Goal: Communication & Community: Connect with others

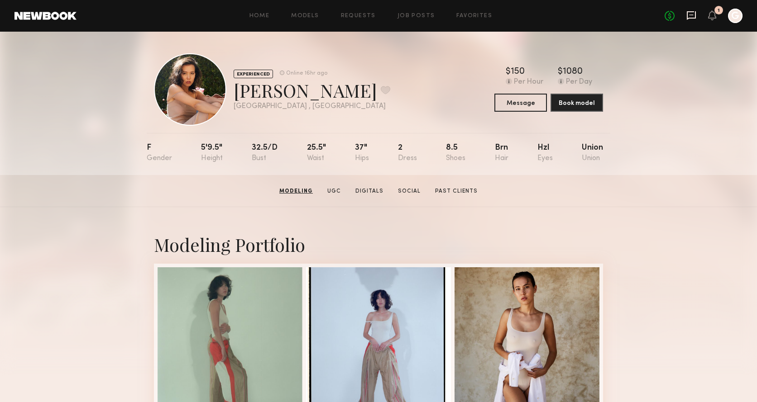
scroll to position [138, 0]
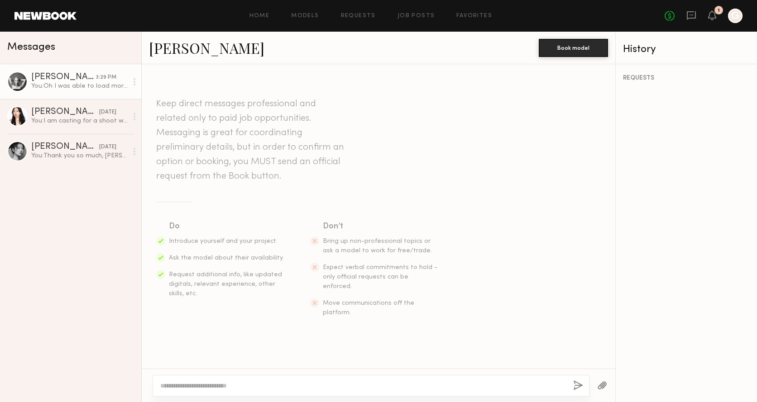
scroll to position [870, 0]
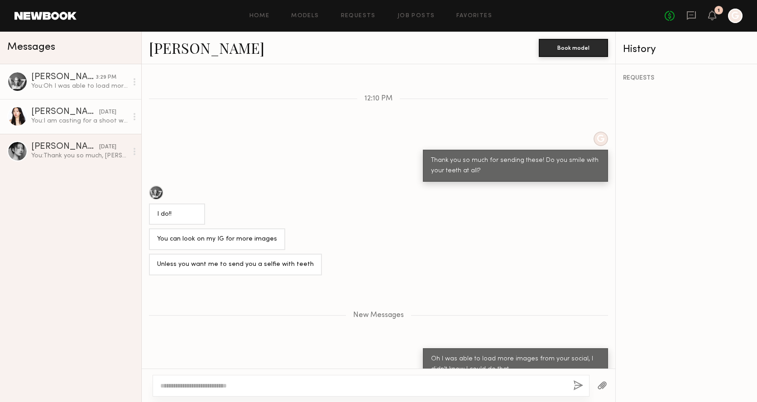
click at [67, 111] on div "Daeun B." at bounding box center [65, 112] width 68 height 9
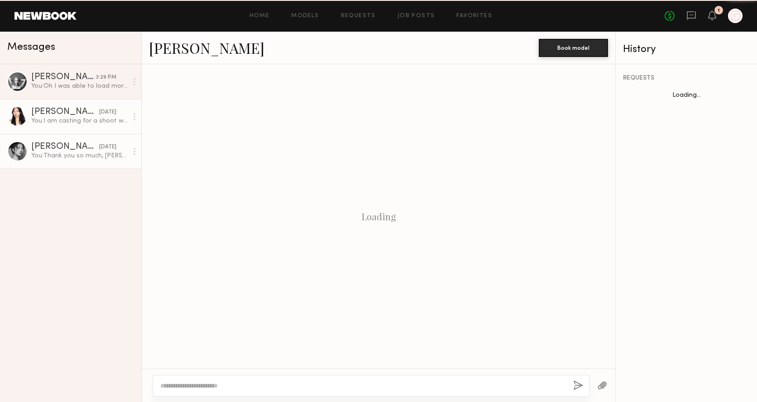
scroll to position [153, 0]
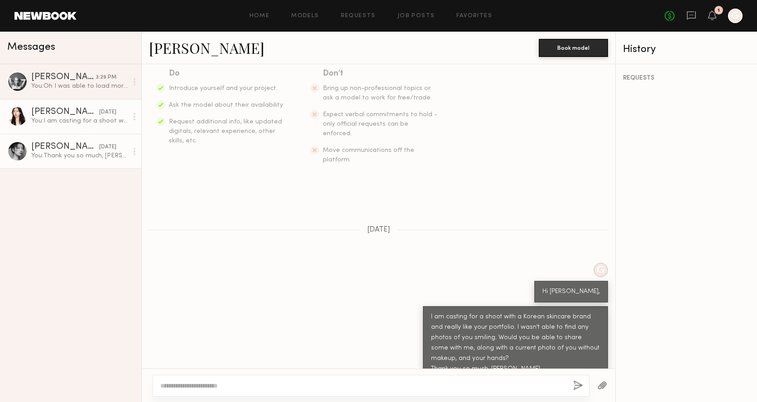
click at [59, 149] on div "Tia Z." at bounding box center [65, 147] width 68 height 9
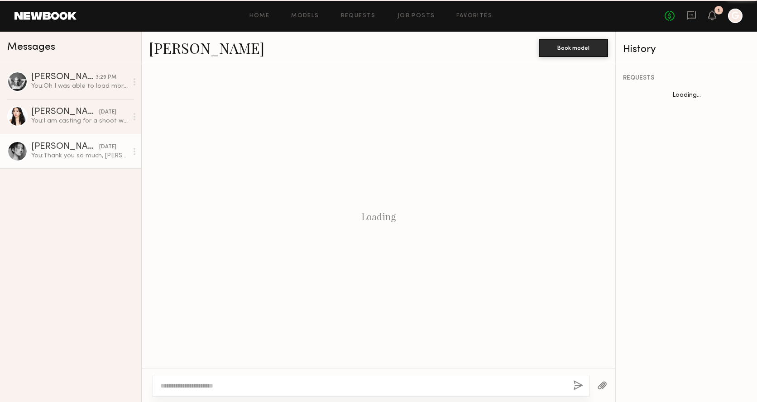
scroll to position [163, 0]
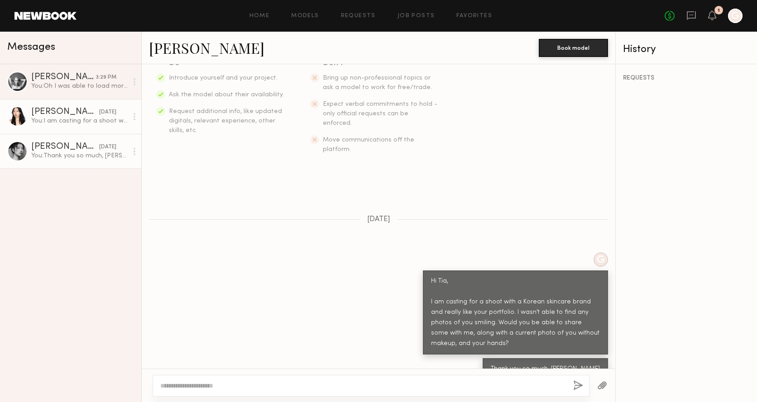
click at [63, 129] on link "Daeun B. yesterday You: I am casting for a shoot with a Korean skincare brand a…" at bounding box center [70, 116] width 141 height 35
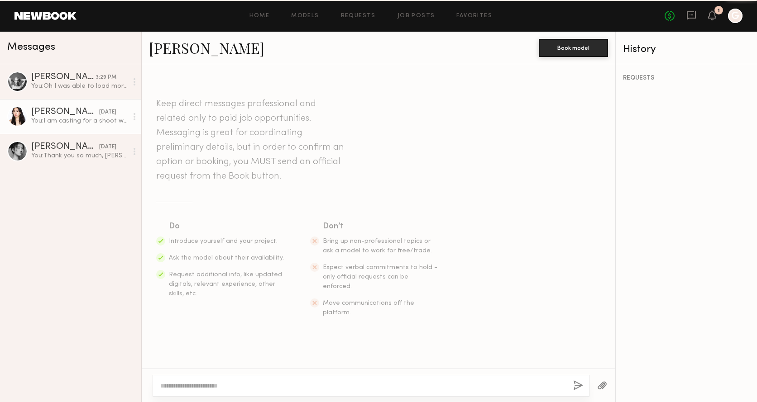
scroll to position [153, 0]
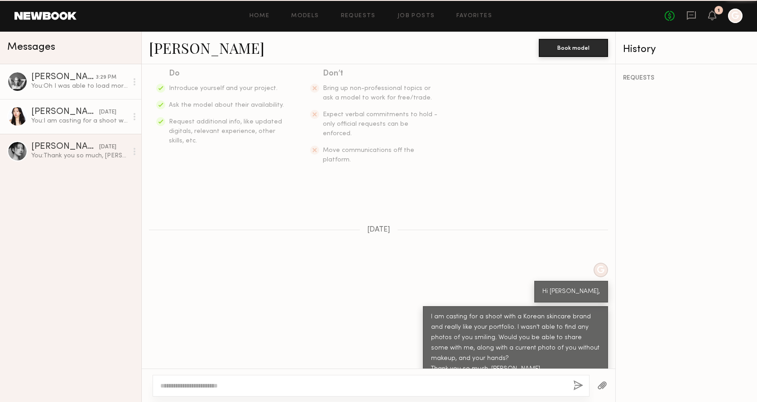
click at [69, 95] on link "Catherine P. 3:29 PM You: Oh I was able to load more images from your social, I…" at bounding box center [70, 81] width 141 height 35
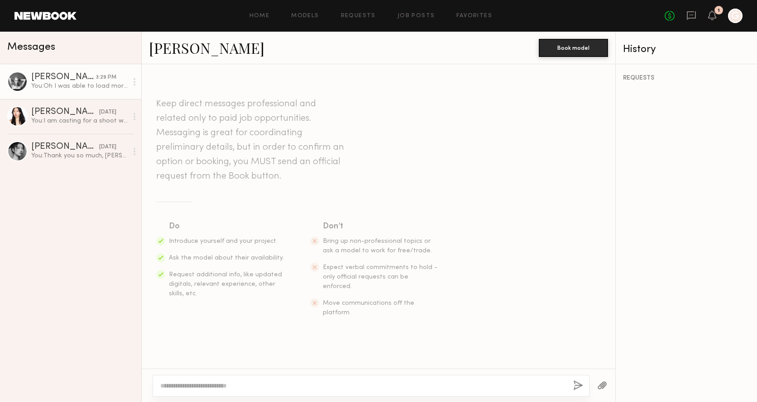
scroll to position [802, 0]
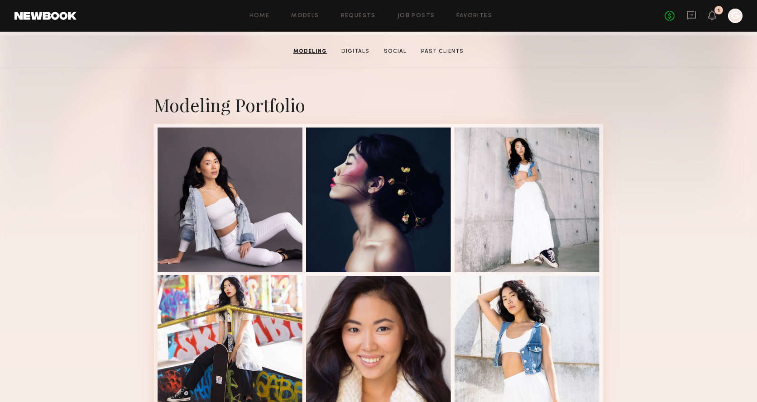
scroll to position [186, 0]
